Goal: Task Accomplishment & Management: Complete application form

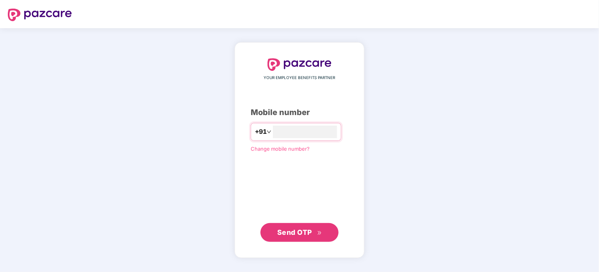
type input "**********"
click at [308, 230] on span "Send OTP" at bounding box center [294, 231] width 35 height 8
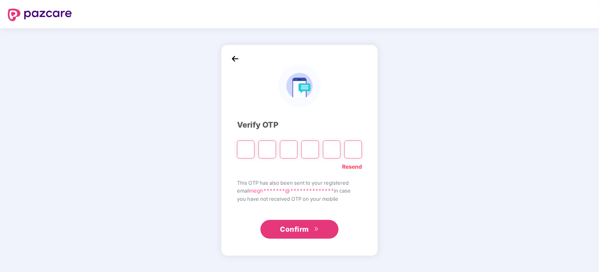
type input "*"
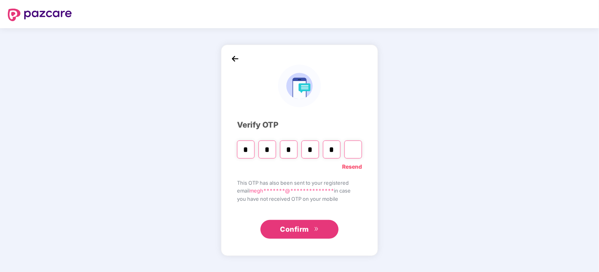
type input "*"
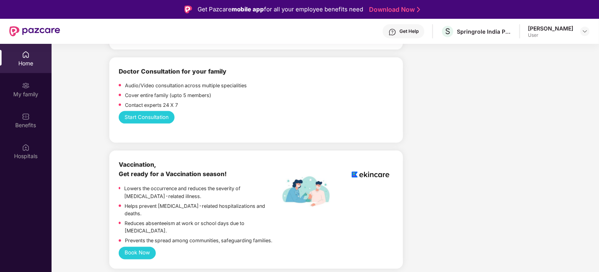
scroll to position [561, 0]
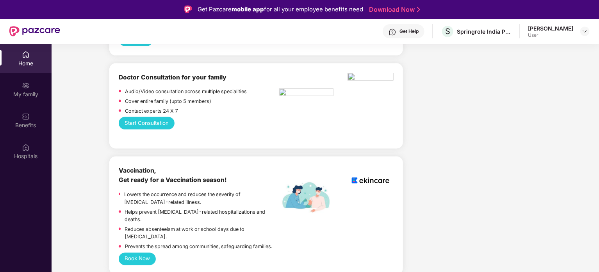
click at [169, 129] on button "Start Consultation" at bounding box center [147, 123] width 56 height 13
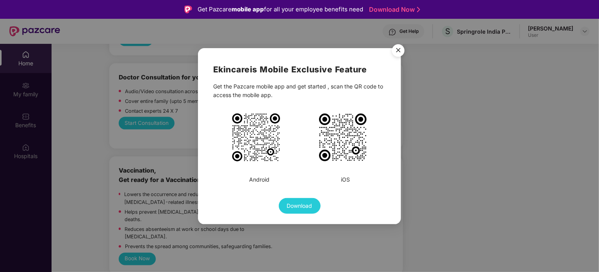
click at [401, 50] on img "Close" at bounding box center [399, 52] width 22 height 22
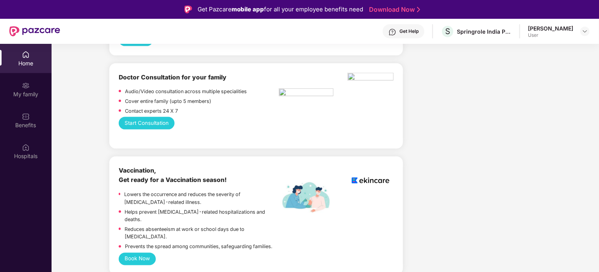
click at [163, 129] on button "Start Consultation" at bounding box center [147, 123] width 56 height 13
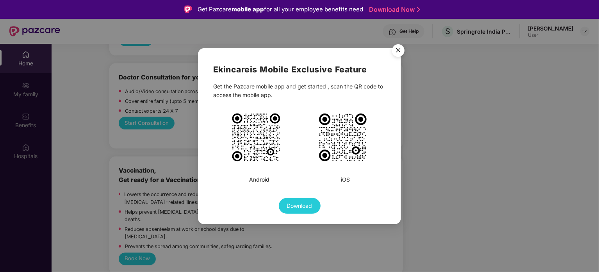
click at [399, 47] on img "Close" at bounding box center [399, 52] width 22 height 22
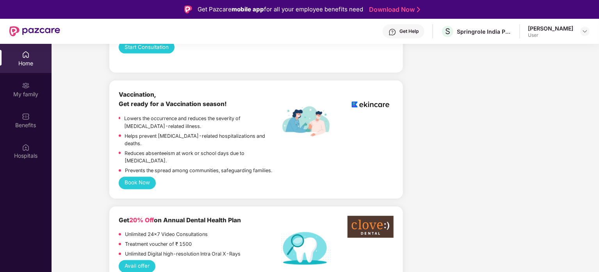
scroll to position [636, 0]
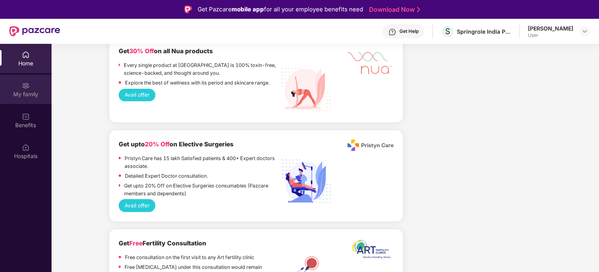
scroll to position [1721, 0]
click at [28, 88] on img at bounding box center [26, 86] width 8 height 8
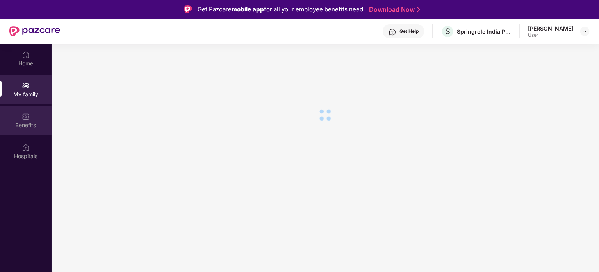
click at [29, 120] on img at bounding box center [26, 117] width 8 height 8
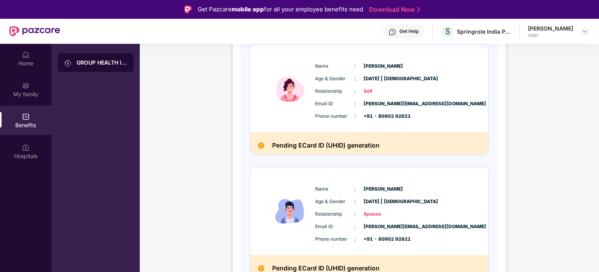
scroll to position [116, 0]
click at [562, 74] on div "GROUP HEALTH INSURANCE DETAILS INCLUSIONS EXCLUSIONS Policy No: To be generated…" at bounding box center [370, 128] width 460 height 393
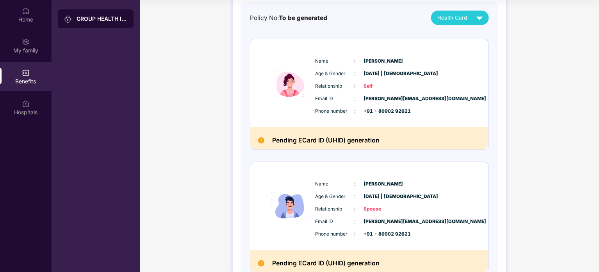
scroll to position [74, 0]
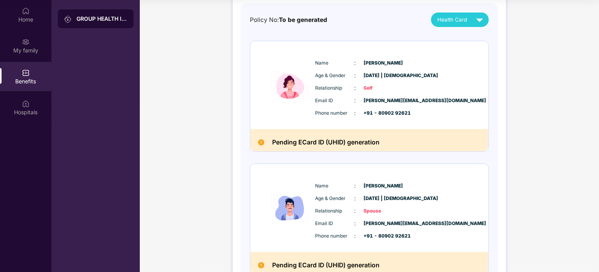
click at [375, 201] on span "14 July 2003 | Male" at bounding box center [383, 198] width 39 height 7
click at [377, 211] on span "Spouse" at bounding box center [383, 210] width 39 height 7
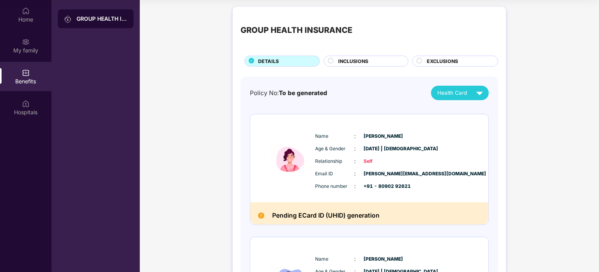
scroll to position [0, 0]
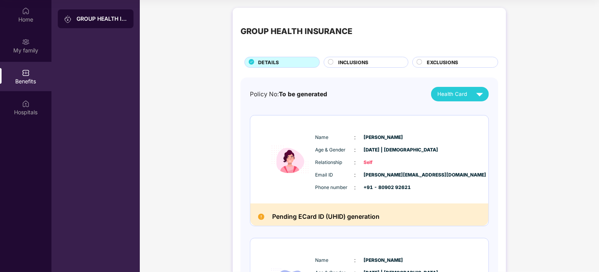
click at [330, 62] on circle at bounding box center [331, 61] width 5 height 5
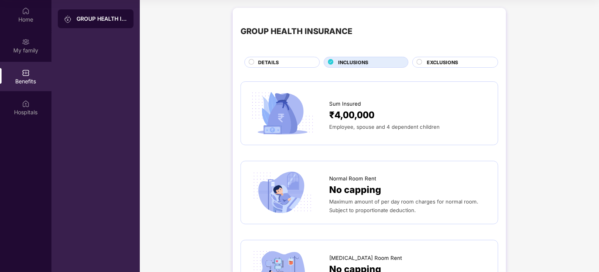
click at [431, 57] on div "EXCLUSIONS" at bounding box center [456, 62] width 86 height 11
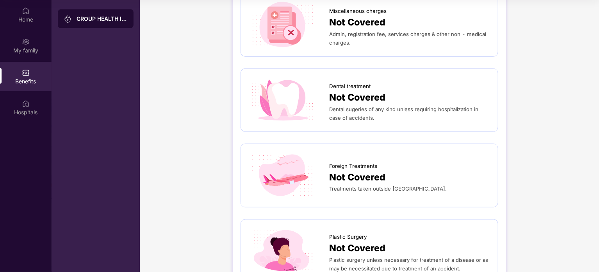
scroll to position [310, 0]
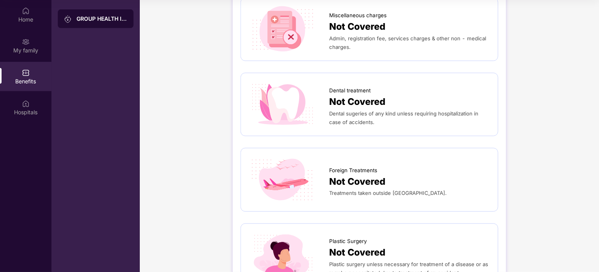
click at [342, 104] on span "Not Covered" at bounding box center [357, 102] width 56 height 14
click at [340, 120] on span "Dental sugeries of any kind unless requiring hospitalization in case of acciden…" at bounding box center [403, 117] width 149 height 15
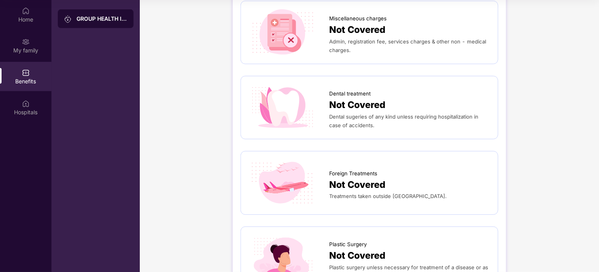
scroll to position [306, 0]
click at [369, 112] on div "Dental sugeries of any kind unless requiring hospitalization in case of acciden…" at bounding box center [409, 120] width 161 height 17
click at [386, 101] on span "Not Covered" at bounding box center [357, 105] width 56 height 14
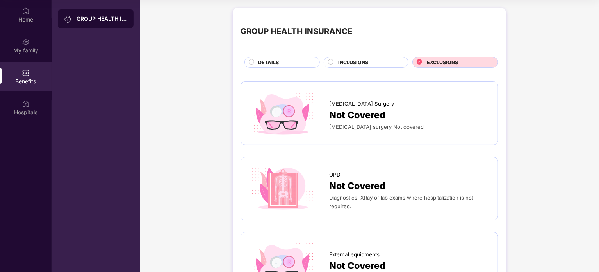
scroll to position [0, 0]
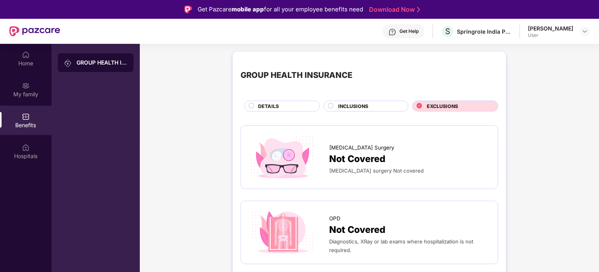
click at [291, 108] on div "DETAILS" at bounding box center [284, 106] width 61 height 9
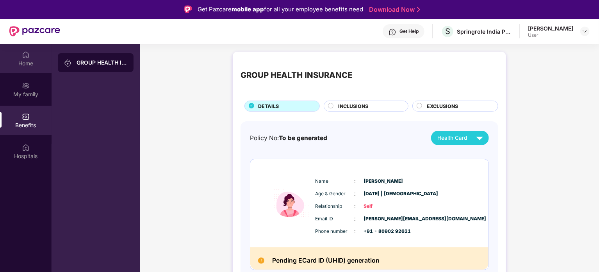
click at [34, 61] on div "Home" at bounding box center [26, 63] width 52 height 8
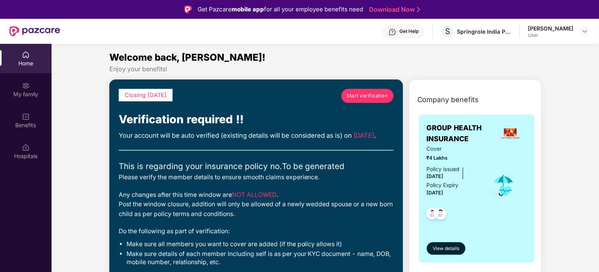
click at [364, 94] on span "Start verification" at bounding box center [368, 96] width 42 height 8
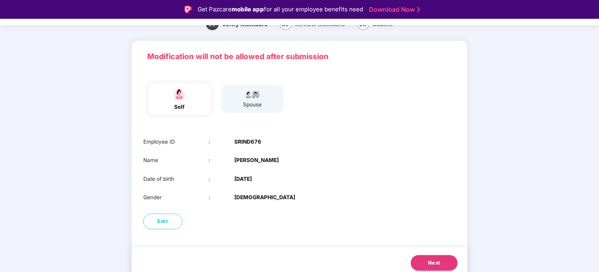
scroll to position [39, 0]
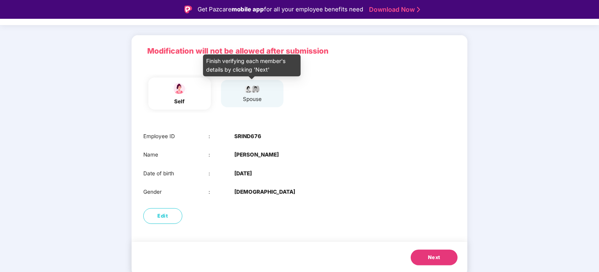
click at [247, 95] on div "spouse" at bounding box center [253, 99] width 20 height 8
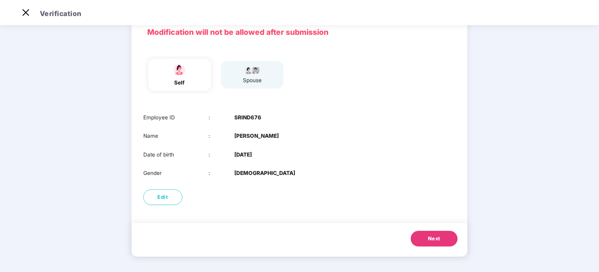
click at [431, 236] on span "Next" at bounding box center [434, 238] width 13 height 8
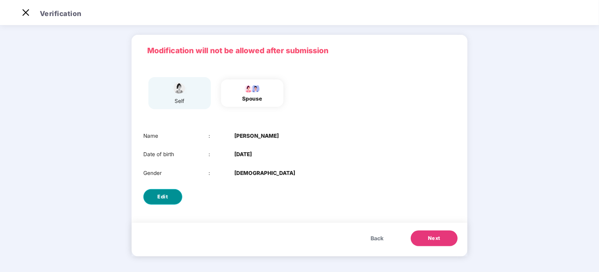
click at [175, 198] on button "Edit" at bounding box center [162, 197] width 39 height 16
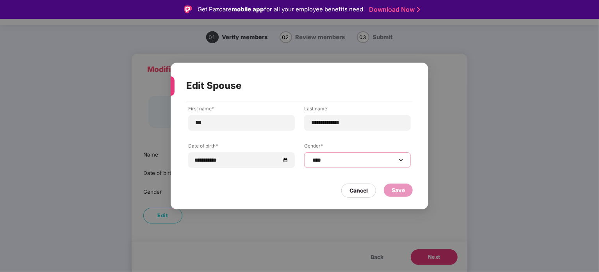
click at [331, 157] on select "**********" at bounding box center [357, 160] width 93 height 6
select select "******"
click at [311, 157] on select "**********" at bounding box center [357, 160] width 93 height 6
click at [388, 192] on div "Save" at bounding box center [398, 189] width 29 height 13
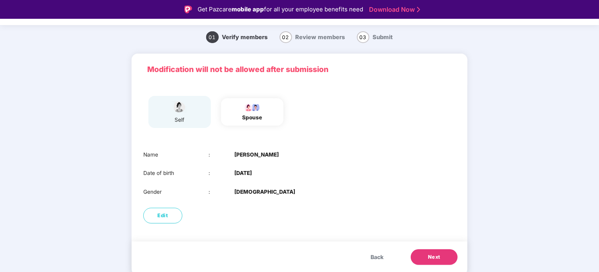
click at [435, 261] on button "Next" at bounding box center [434, 257] width 47 height 16
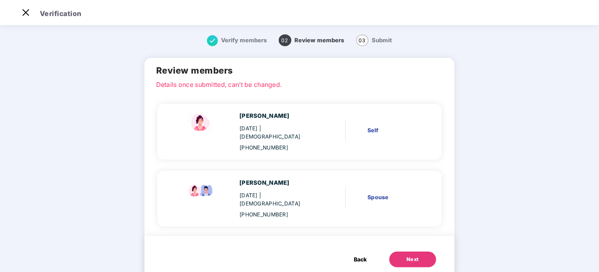
click at [401, 251] on button "Next" at bounding box center [413, 259] width 47 height 16
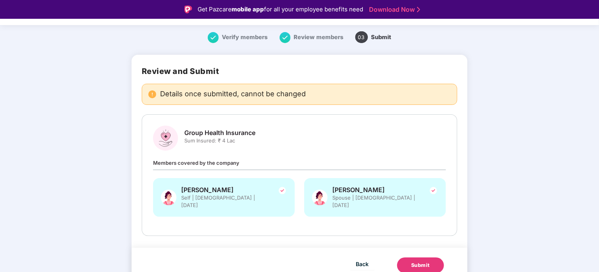
scroll to position [19, 0]
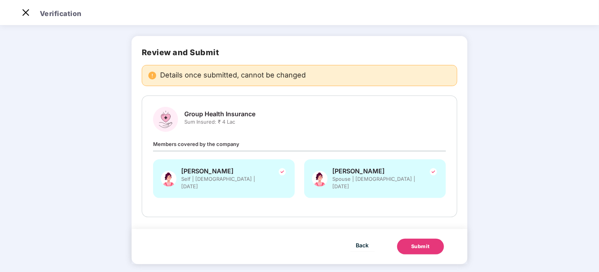
click at [413, 242] on div "Submit" at bounding box center [421, 246] width 19 height 8
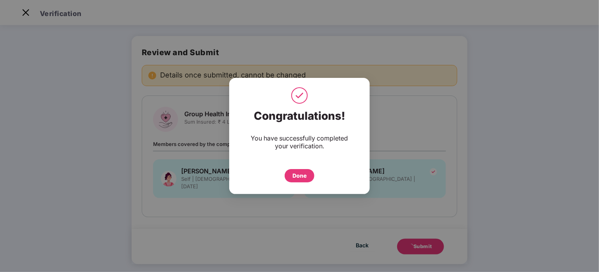
click at [301, 174] on div "Done" at bounding box center [300, 175] width 14 height 9
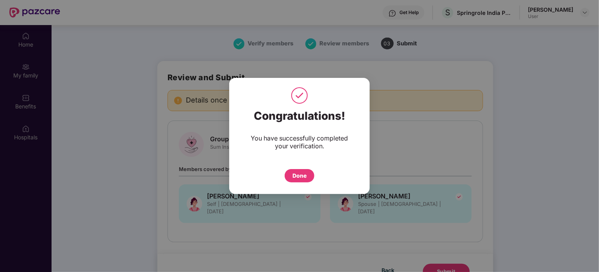
scroll to position [44, 0]
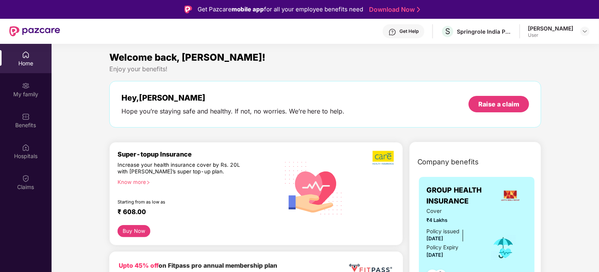
click at [23, 63] on div "Home" at bounding box center [26, 63] width 52 height 8
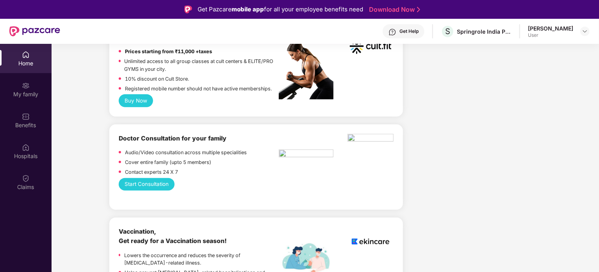
scroll to position [358, 0]
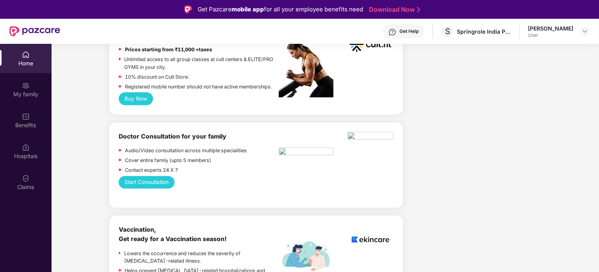
click at [158, 185] on button "Start Consultation" at bounding box center [147, 182] width 56 height 13
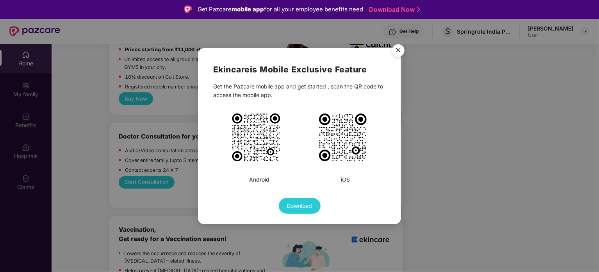
click at [401, 50] on img "Close" at bounding box center [399, 52] width 22 height 22
